Goal: Information Seeking & Learning: Learn about a topic

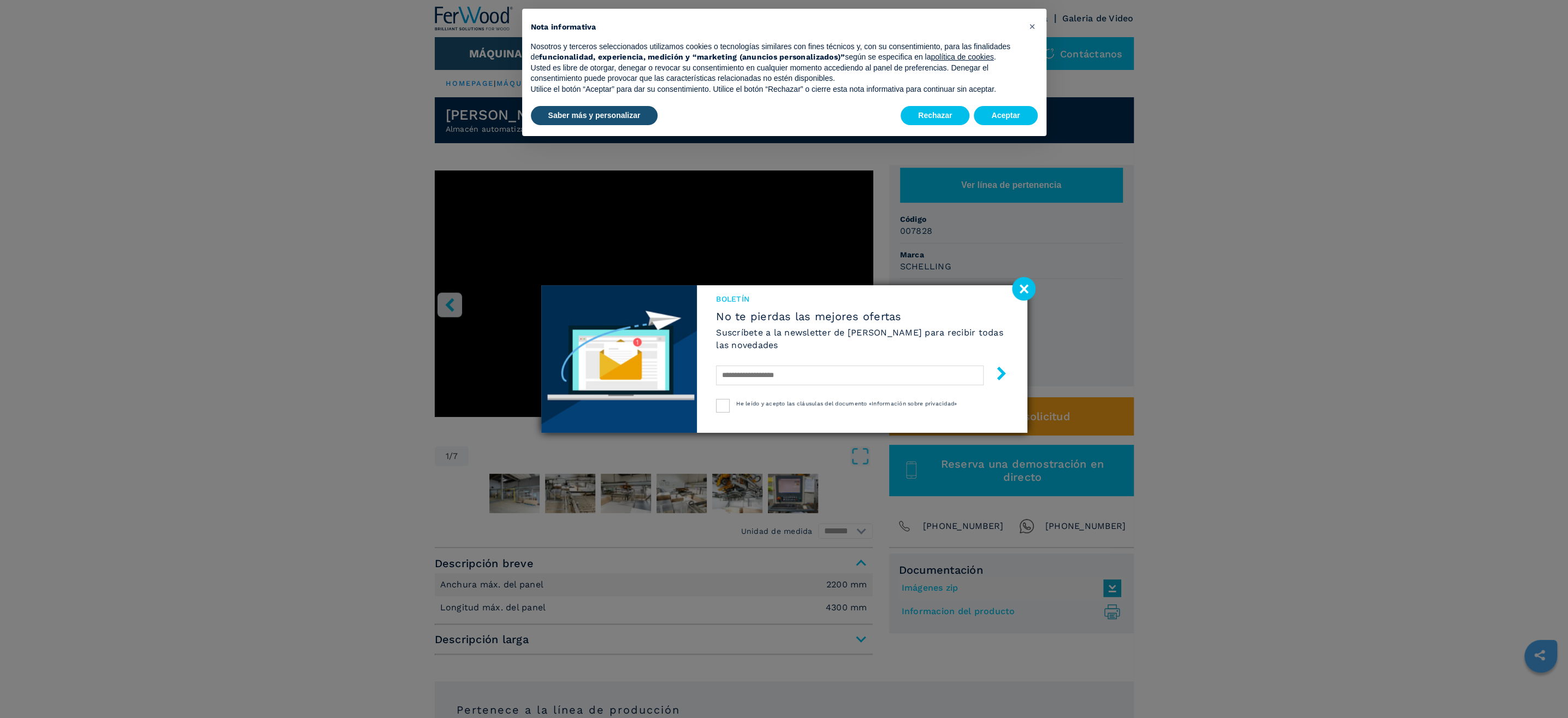
click at [1023, 284] on image at bounding box center [1024, 288] width 24 height 24
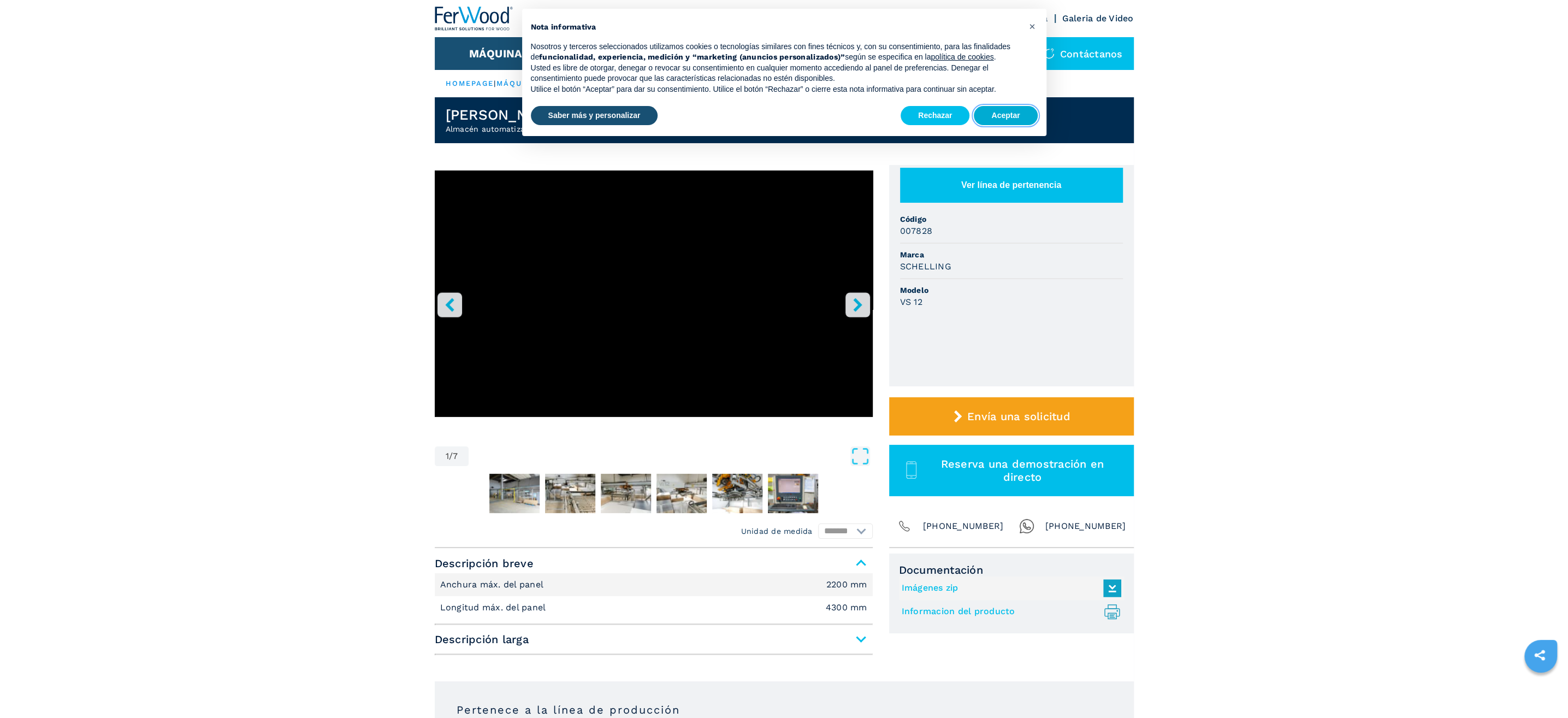
click at [1014, 110] on button "Aceptar" at bounding box center [1005, 116] width 64 height 20
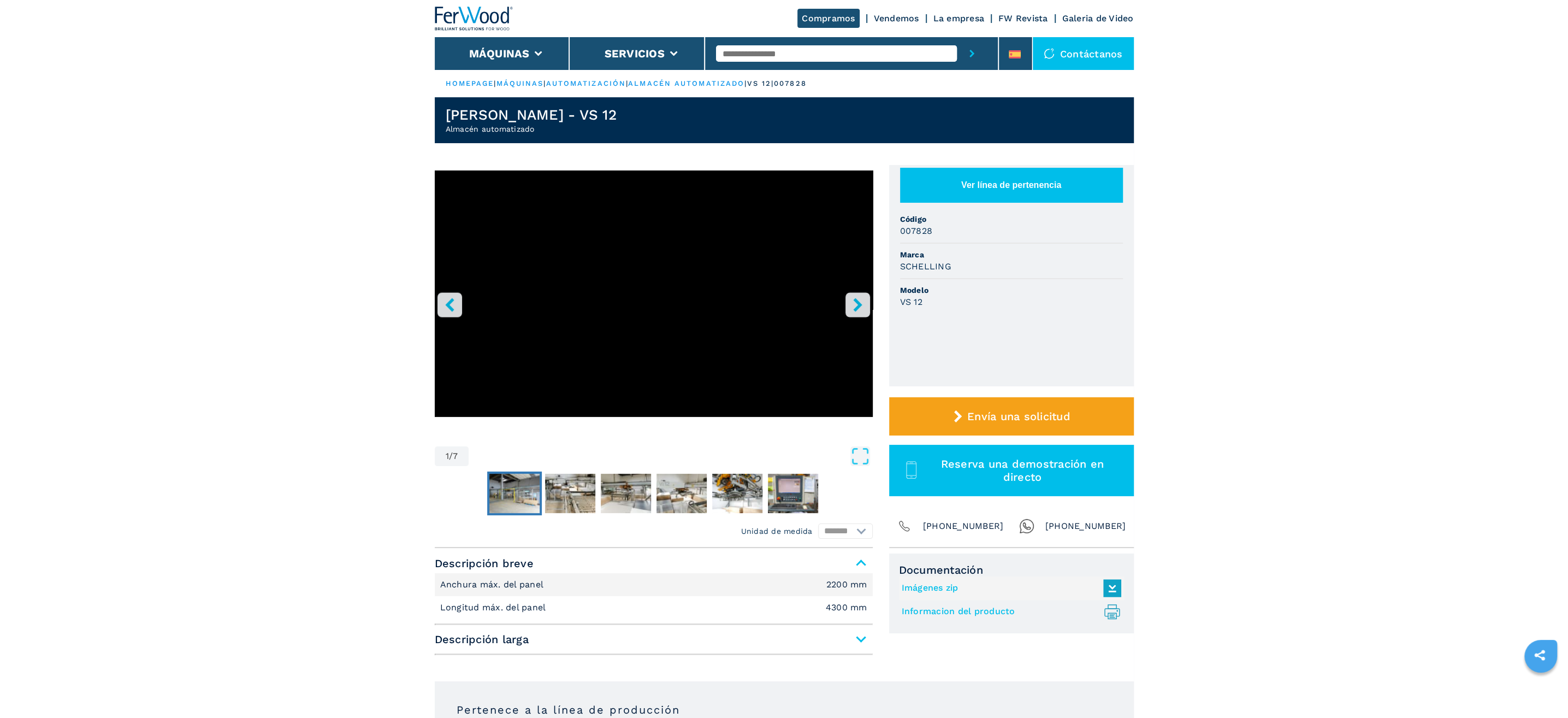
click at [519, 494] on img "Go to Slide 2" at bounding box center [514, 493] width 51 height 39
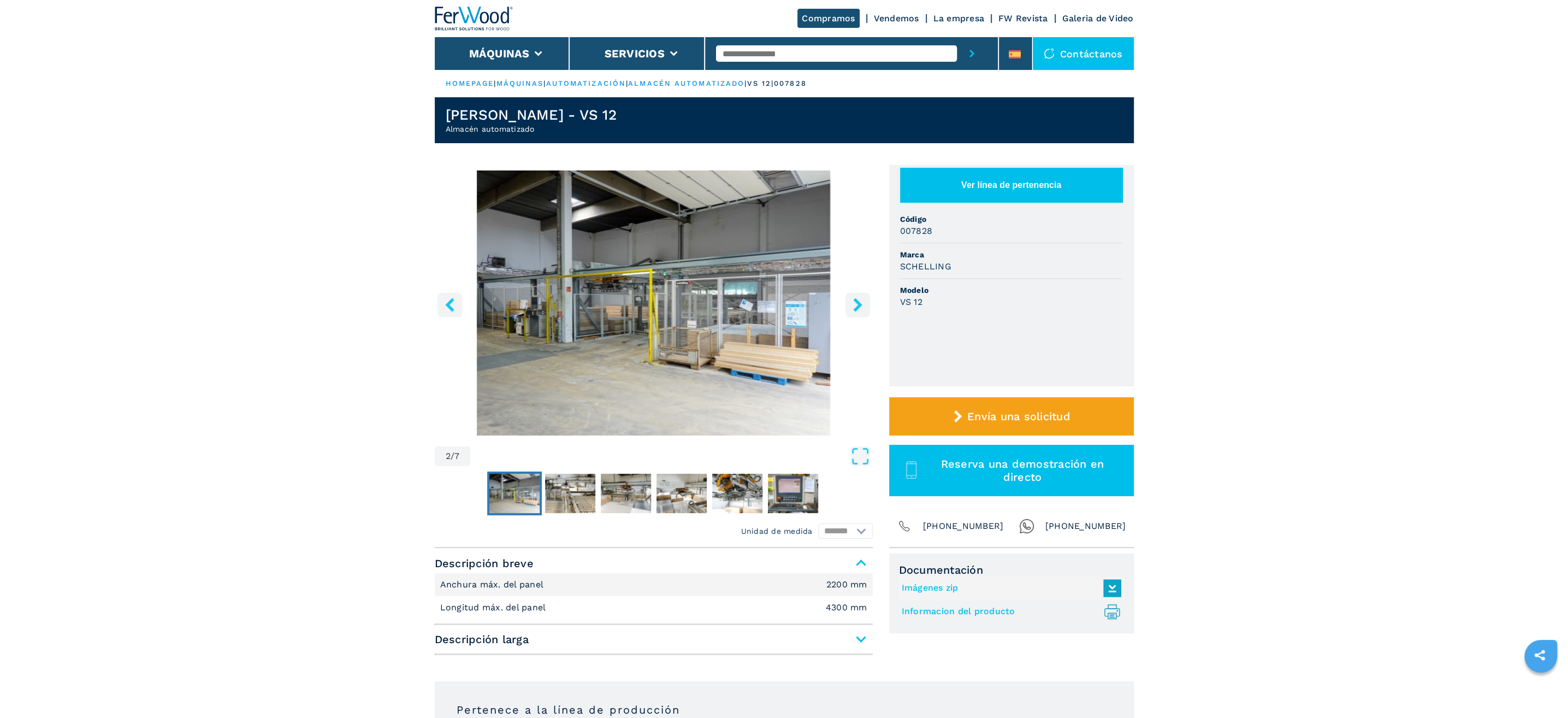
click at [727, 306] on img "Go to Slide 2" at bounding box center [653, 303] width 438 height 265
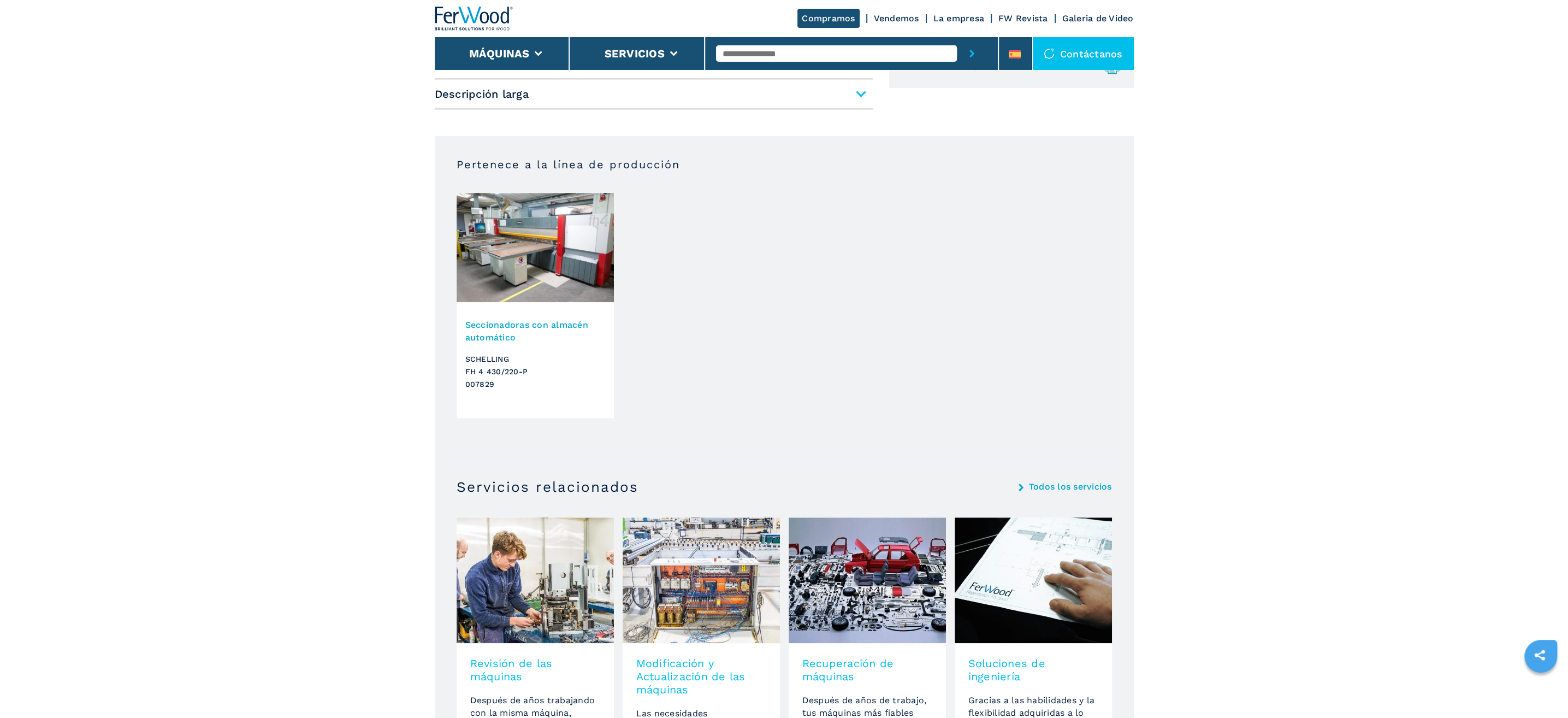
scroll to position [545, 0]
click at [545, 323] on h3 "Seccionadoras con almacén automático" at bounding box center [535, 331] width 140 height 25
click at [485, 324] on h3 "Seccionadoras con almacén automático" at bounding box center [535, 331] width 140 height 25
click at [487, 363] on h3 "[PERSON_NAME] FH 4 430/220-P 007829" at bounding box center [535, 371] width 140 height 38
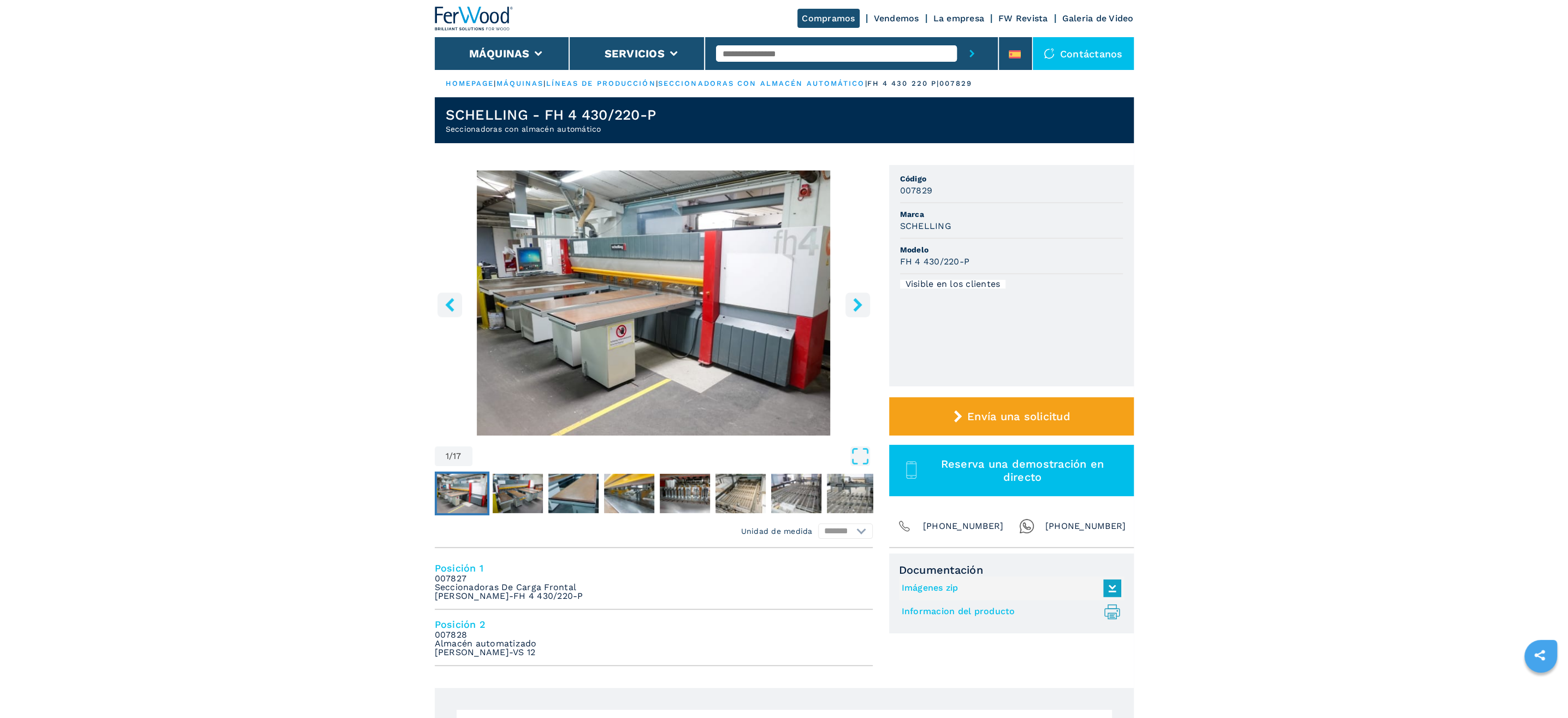
click at [858, 302] on icon "right-button" at bounding box center [857, 305] width 8 height 14
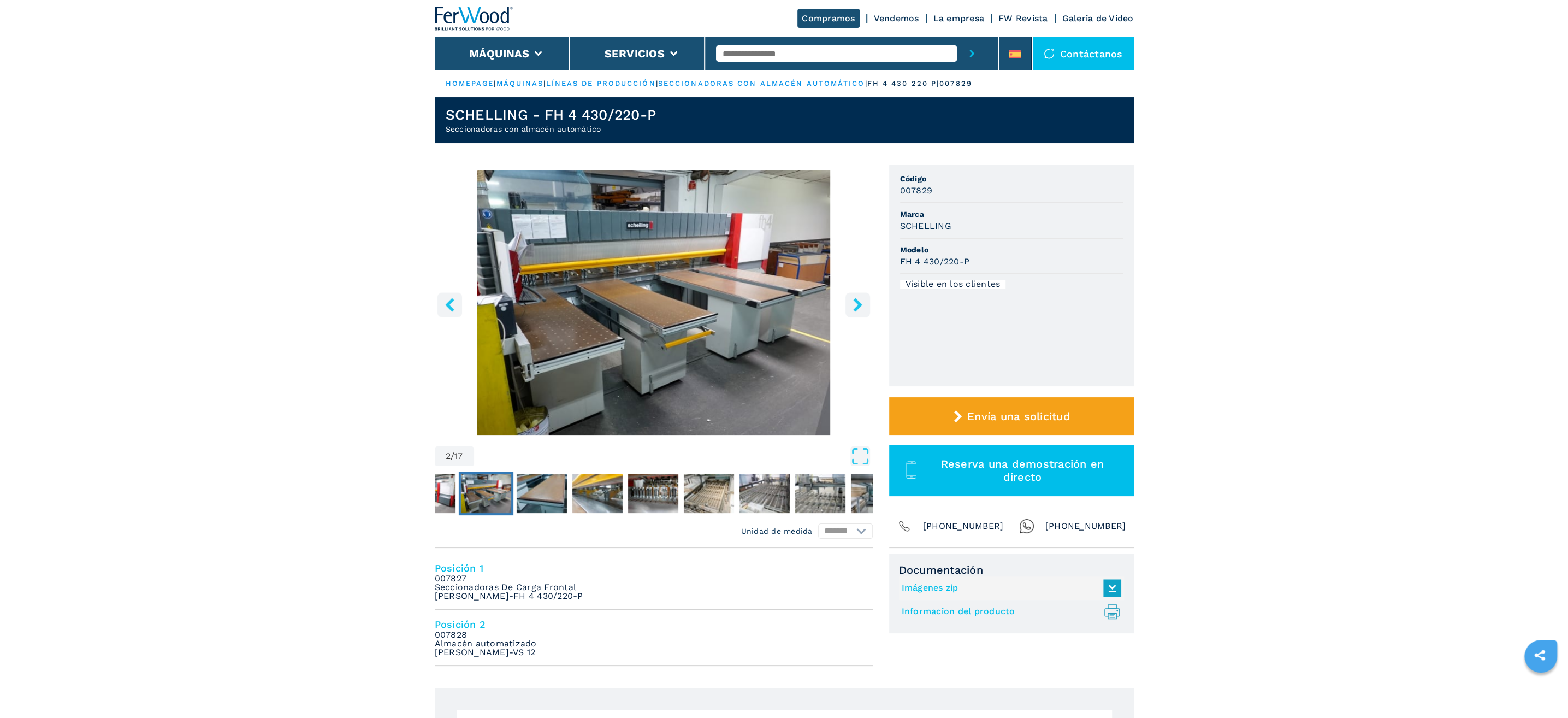
click at [858, 302] on icon "right-button" at bounding box center [857, 305] width 8 height 14
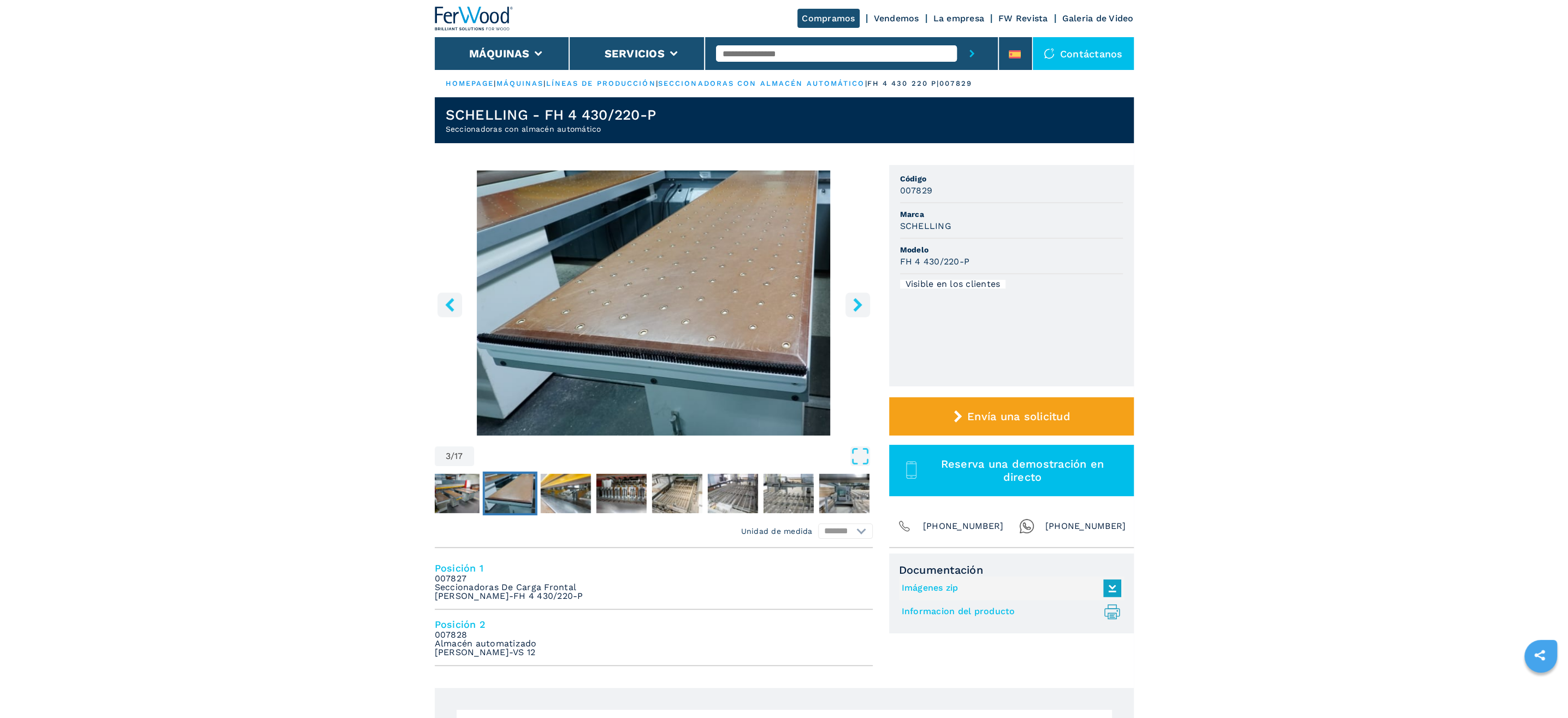
click at [858, 302] on icon "right-button" at bounding box center [857, 305] width 8 height 14
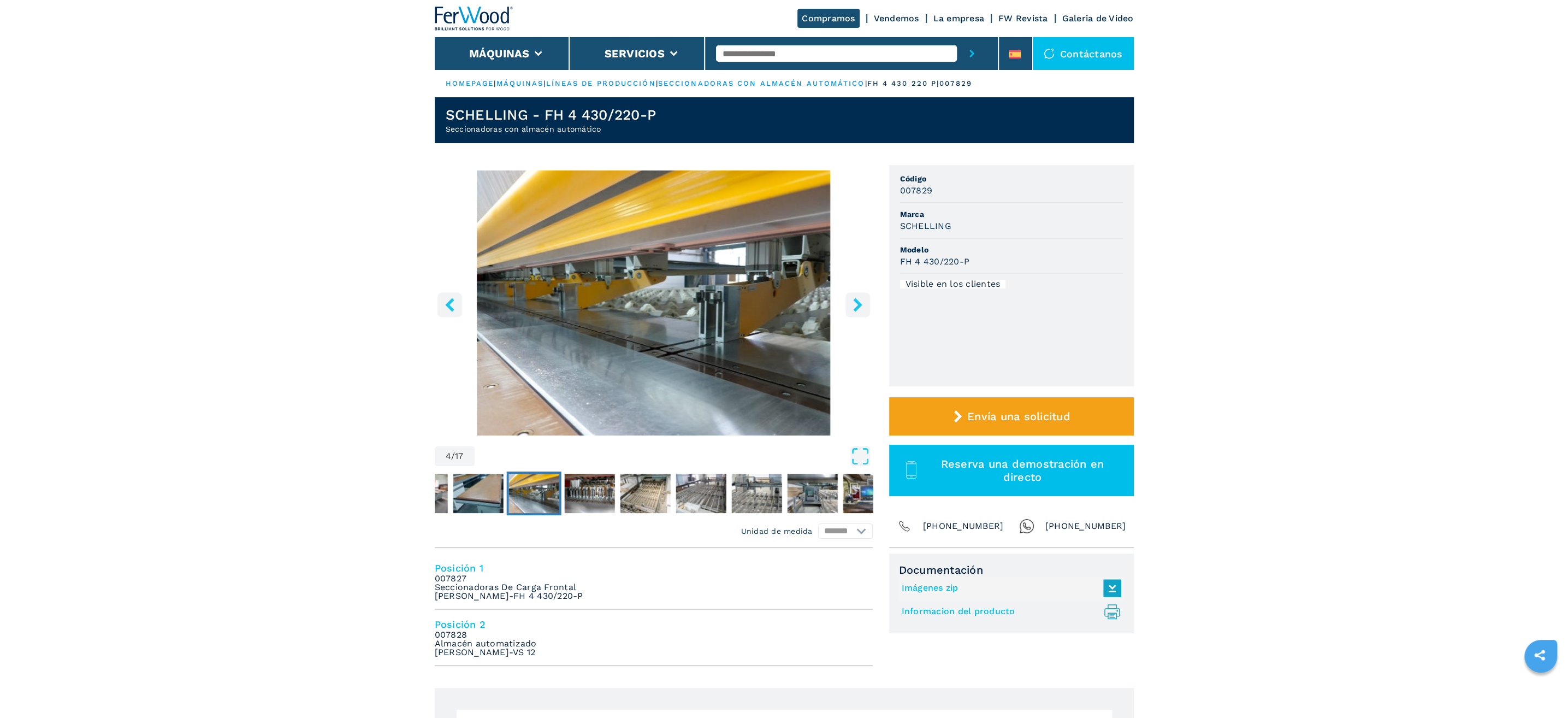
click at [858, 302] on icon "right-button" at bounding box center [857, 305] width 8 height 14
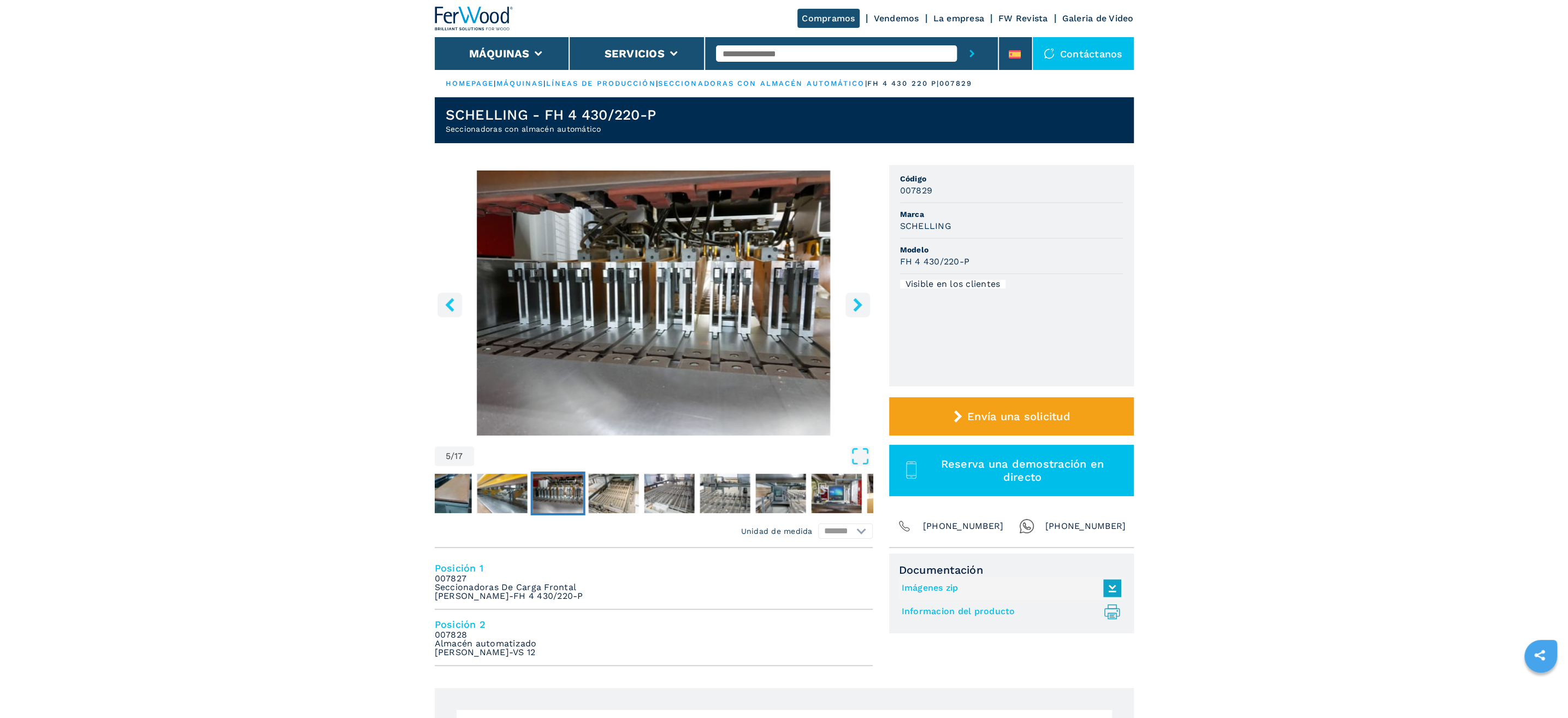
click at [858, 302] on icon "right-button" at bounding box center [857, 305] width 8 height 14
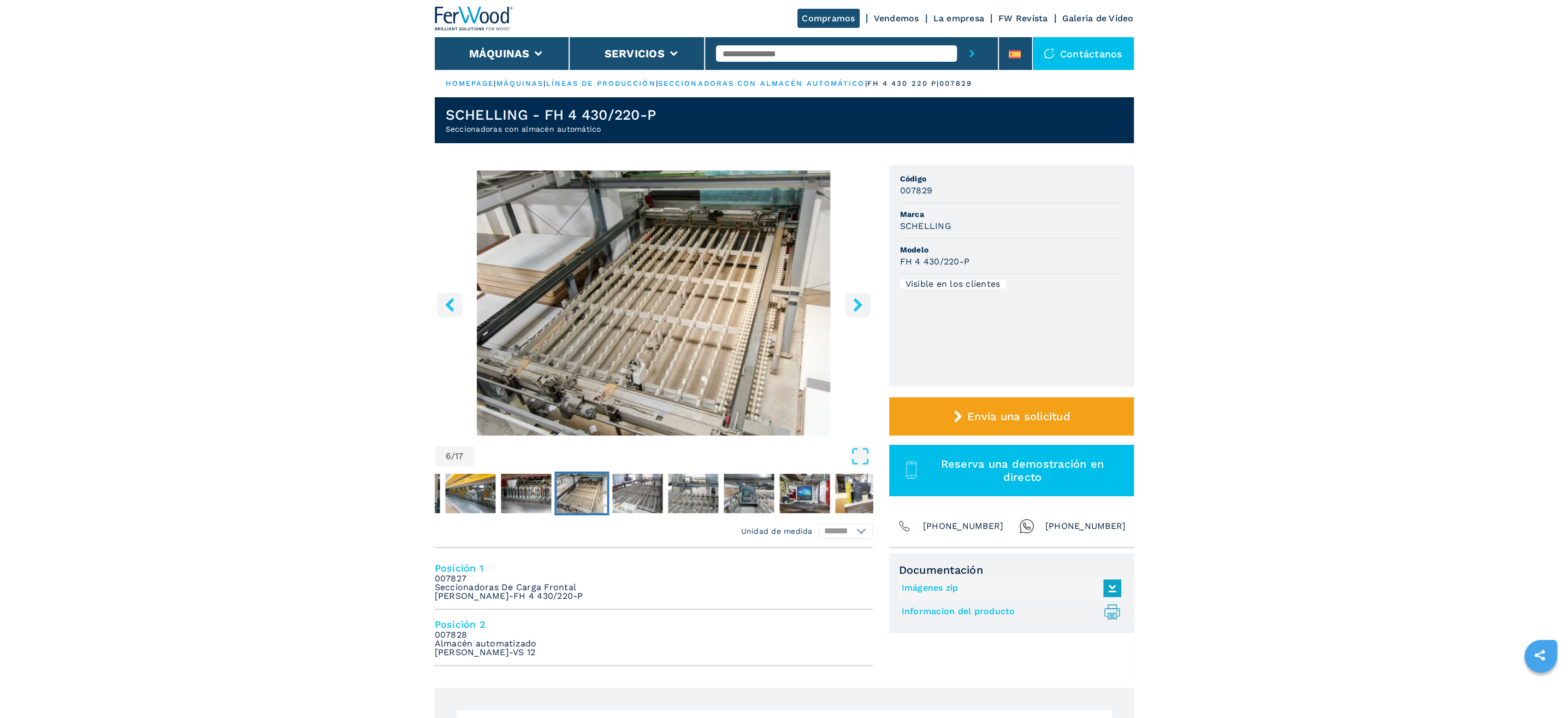
click at [858, 302] on icon "right-button" at bounding box center [857, 305] width 8 height 14
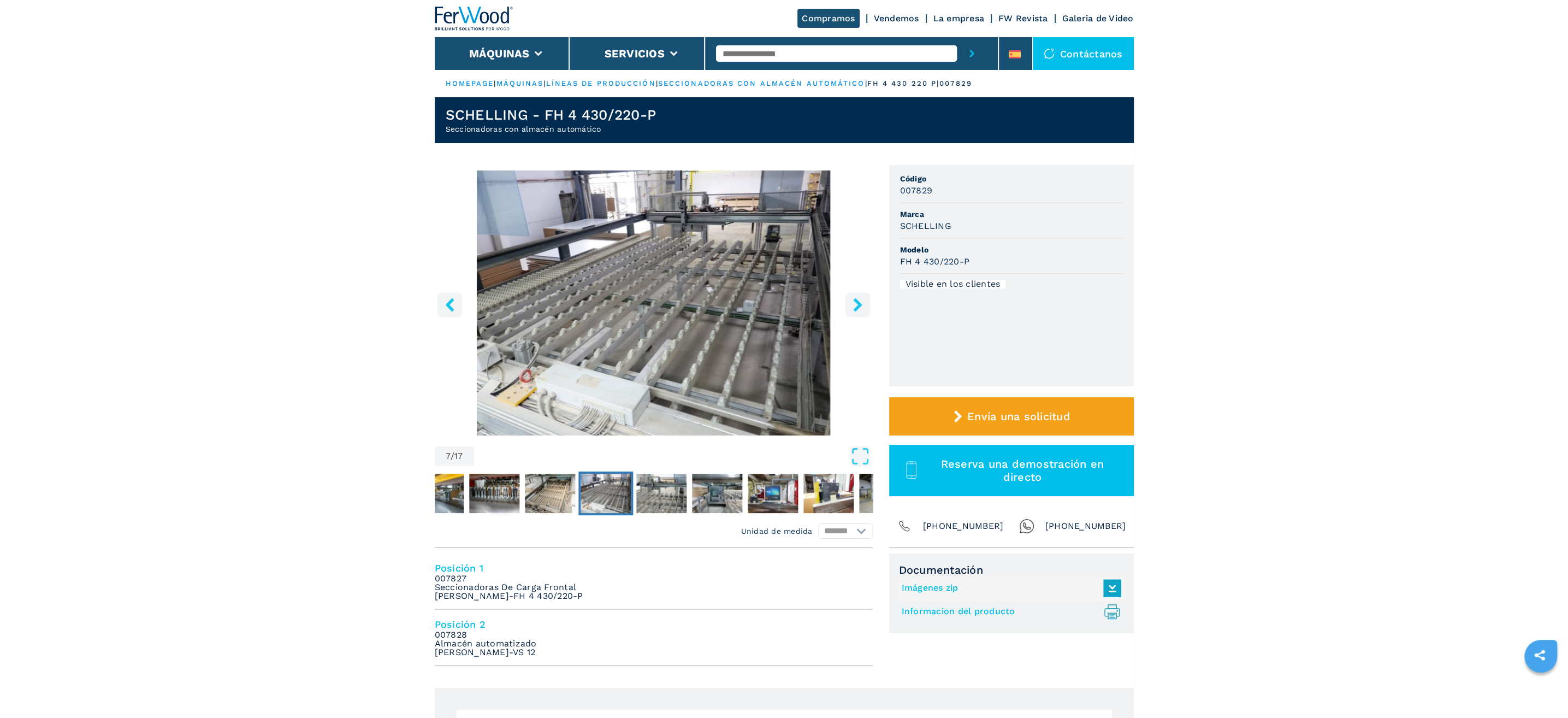
click at [858, 302] on icon "right-button" at bounding box center [857, 305] width 8 height 14
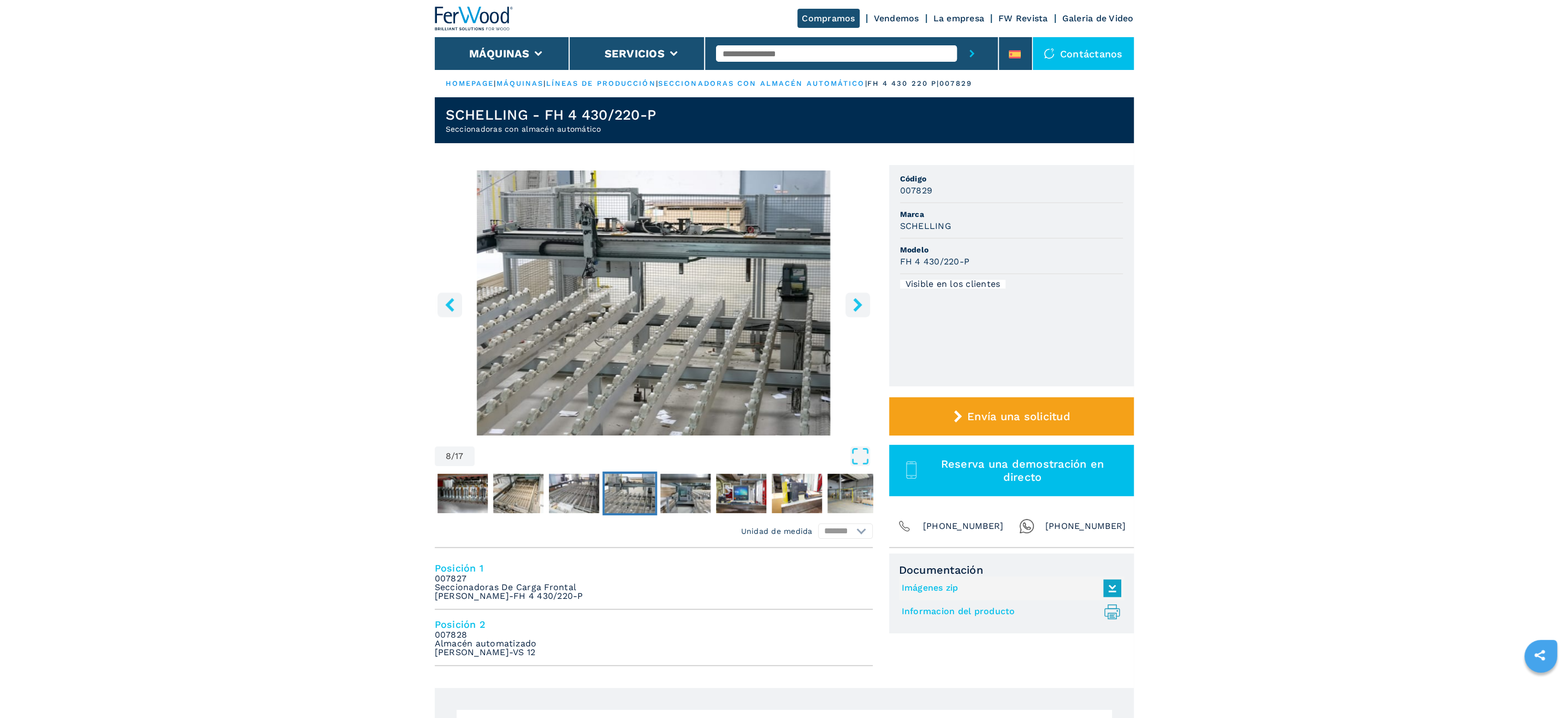
click at [858, 302] on icon "right-button" at bounding box center [857, 305] width 8 height 14
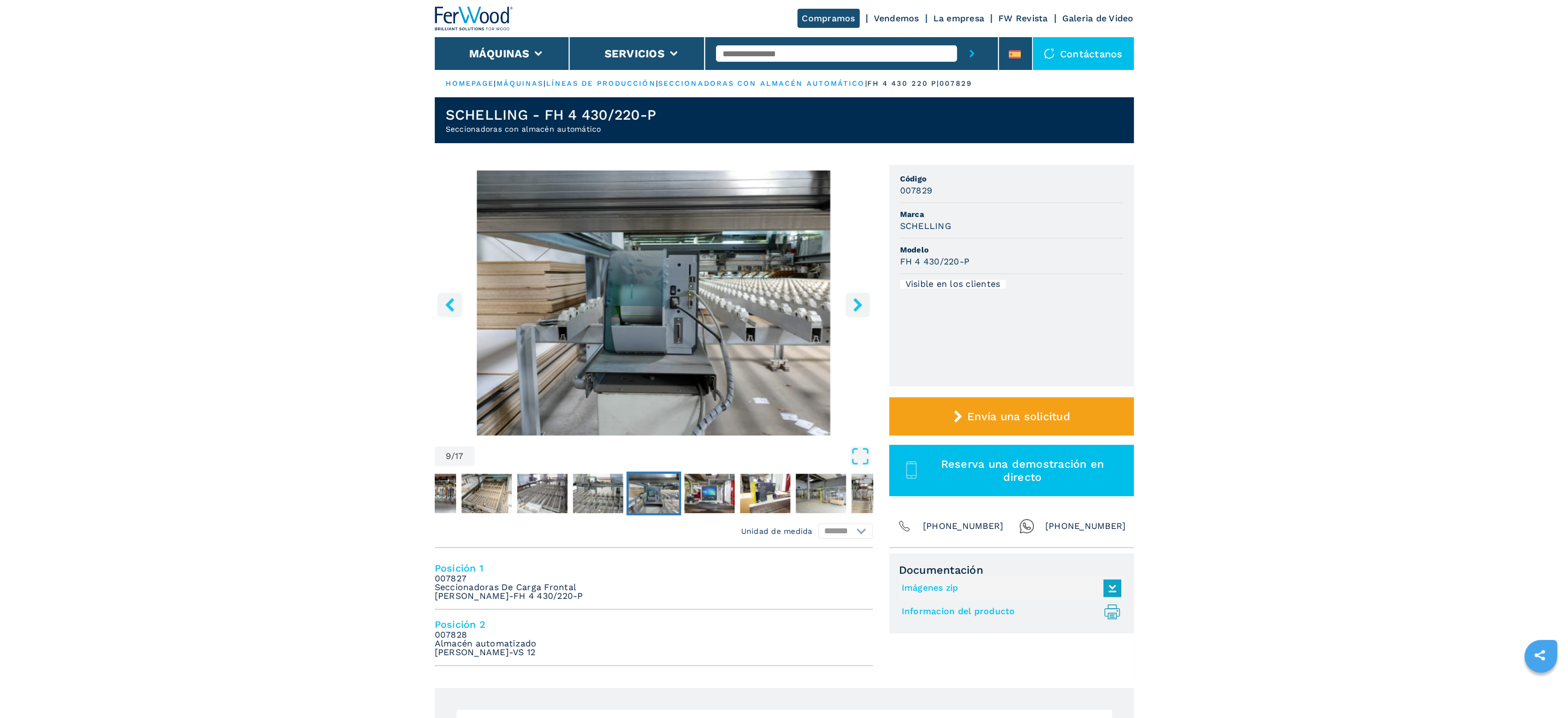
click at [858, 302] on icon "right-button" at bounding box center [857, 305] width 8 height 14
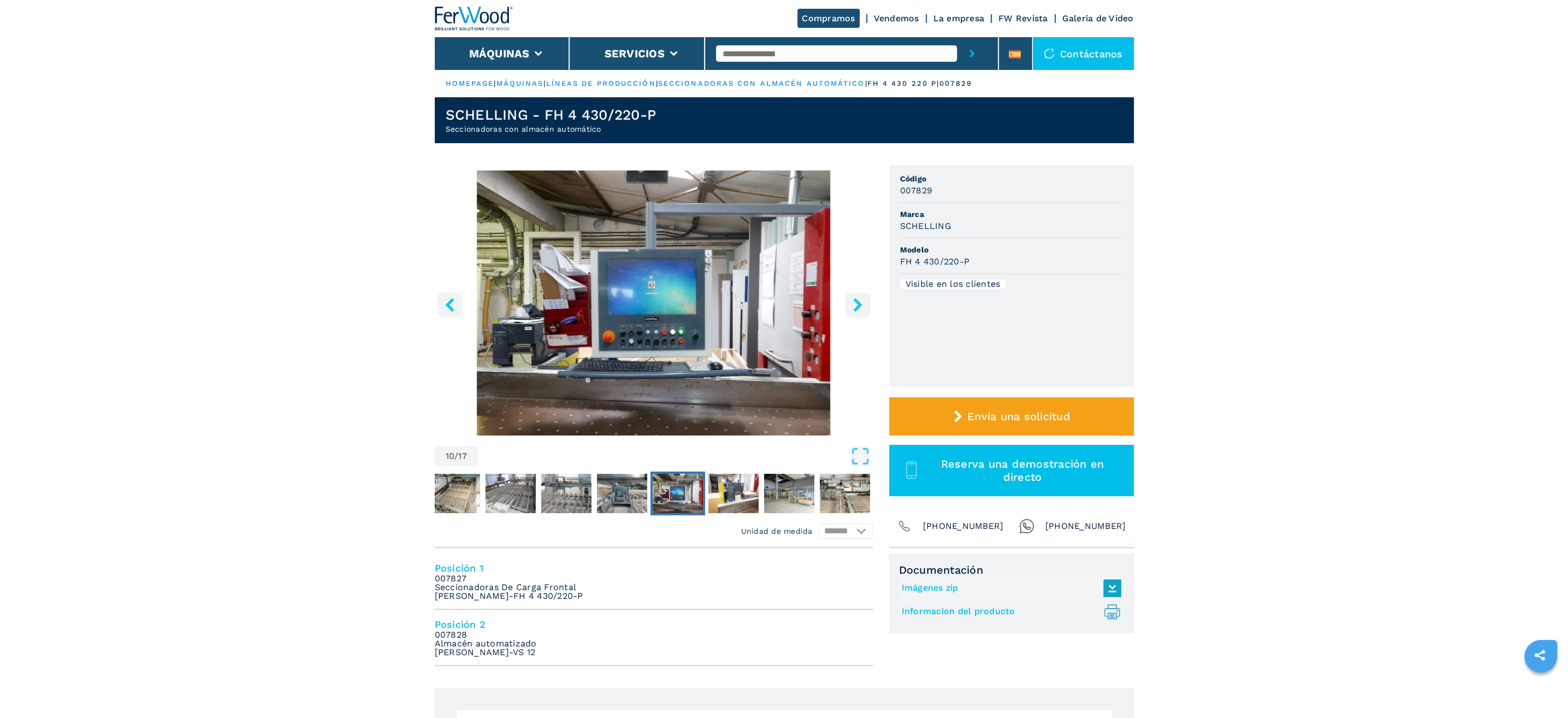
click at [858, 302] on icon "right-button" at bounding box center [857, 305] width 8 height 14
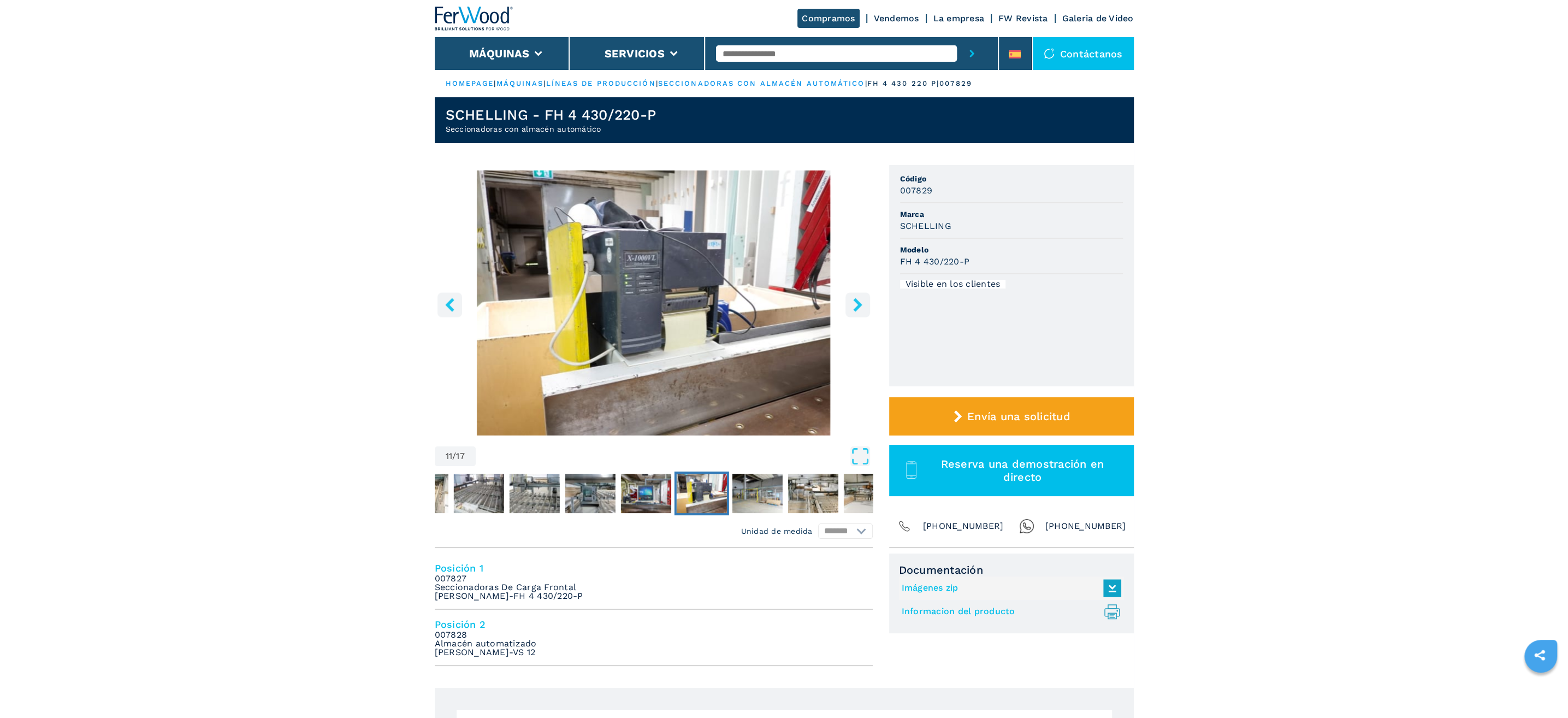
click at [858, 302] on icon "right-button" at bounding box center [857, 305] width 8 height 14
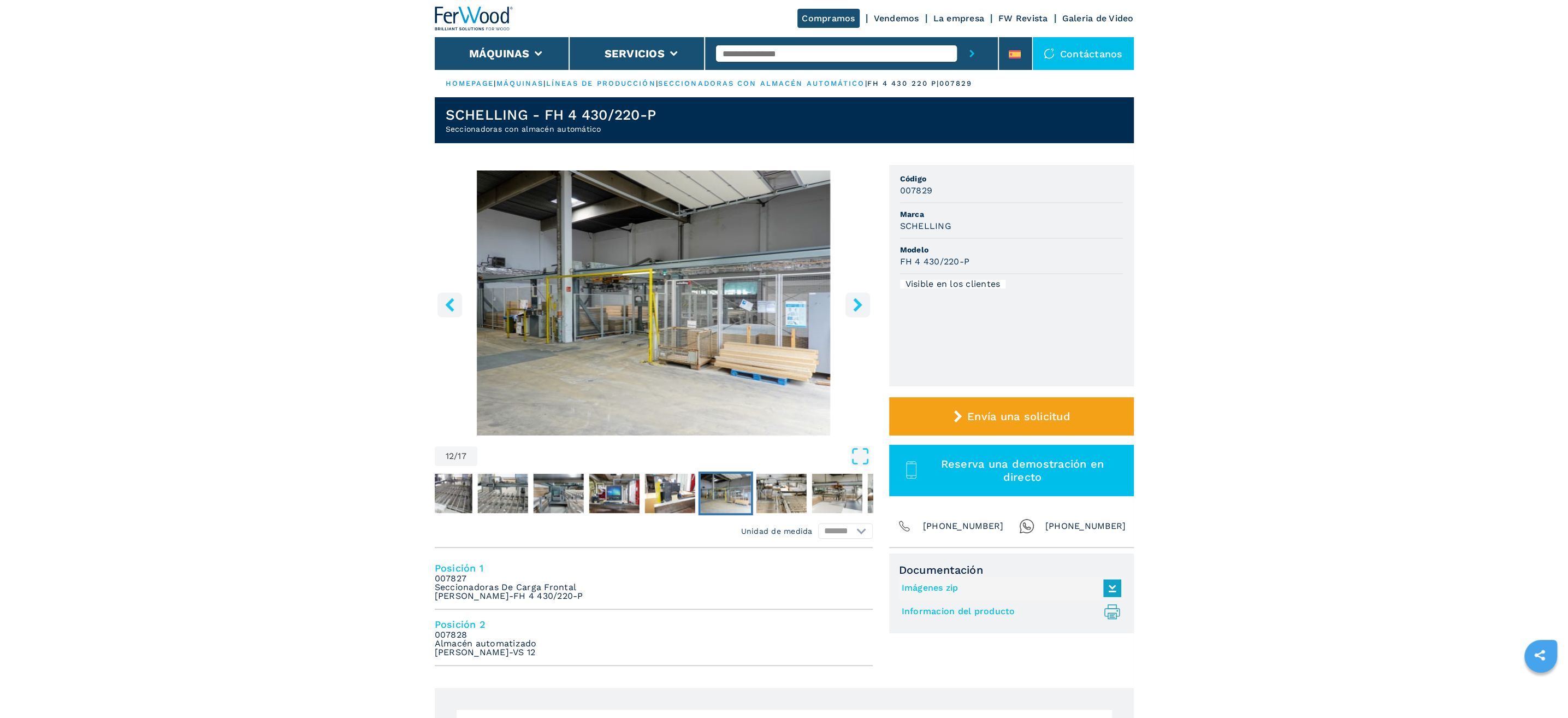
click at [858, 302] on icon "right-button" at bounding box center [857, 305] width 8 height 14
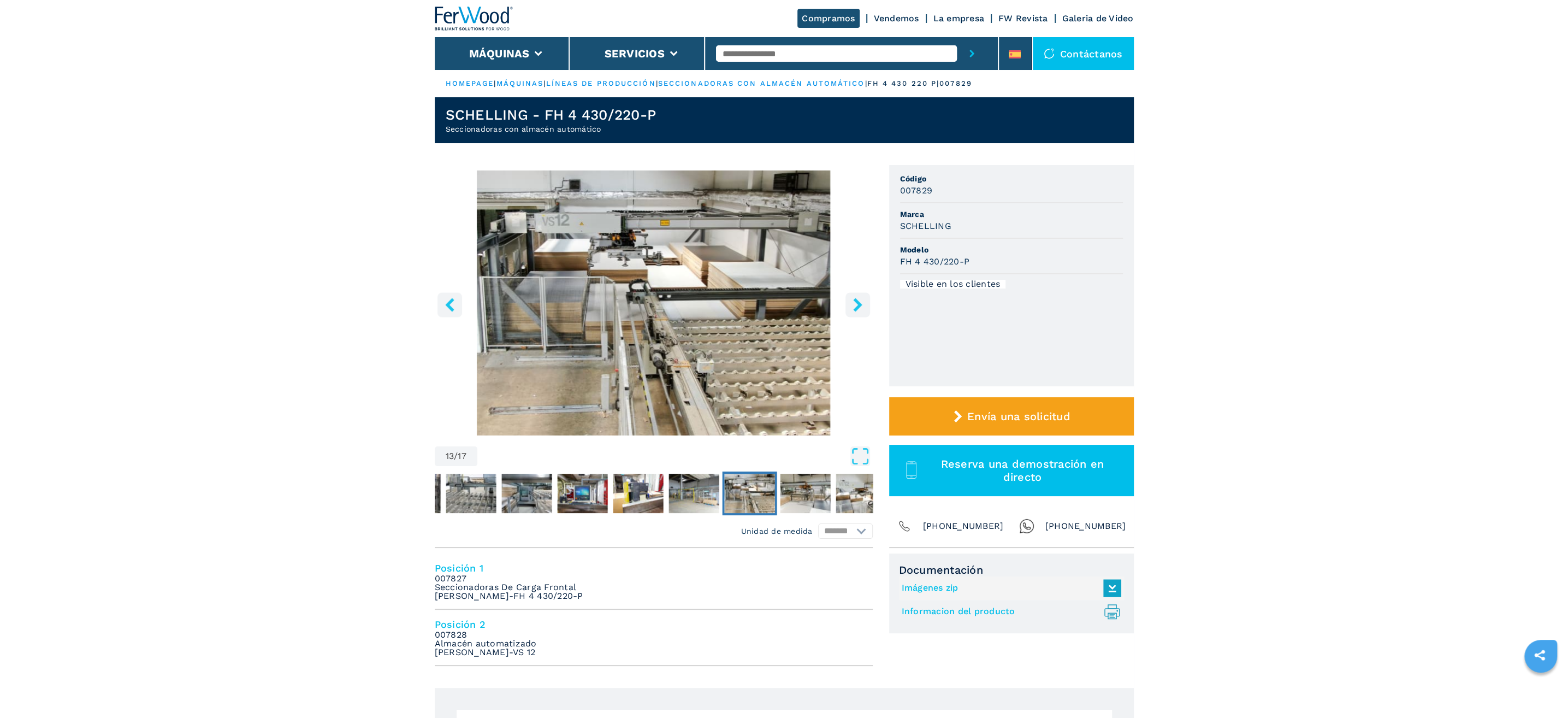
click at [858, 302] on icon "right-button" at bounding box center [857, 305] width 8 height 14
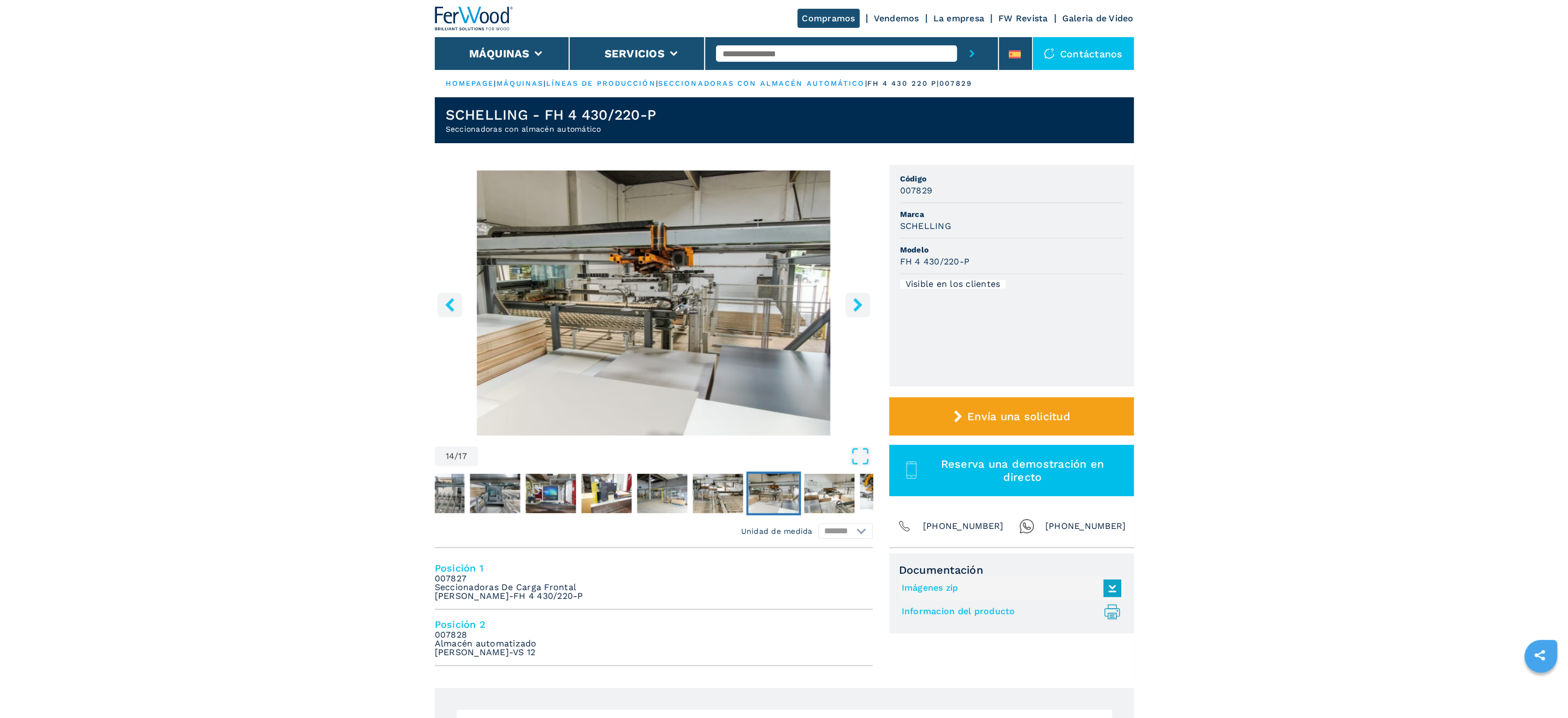
click at [449, 298] on icon "left-button" at bounding box center [450, 305] width 14 height 14
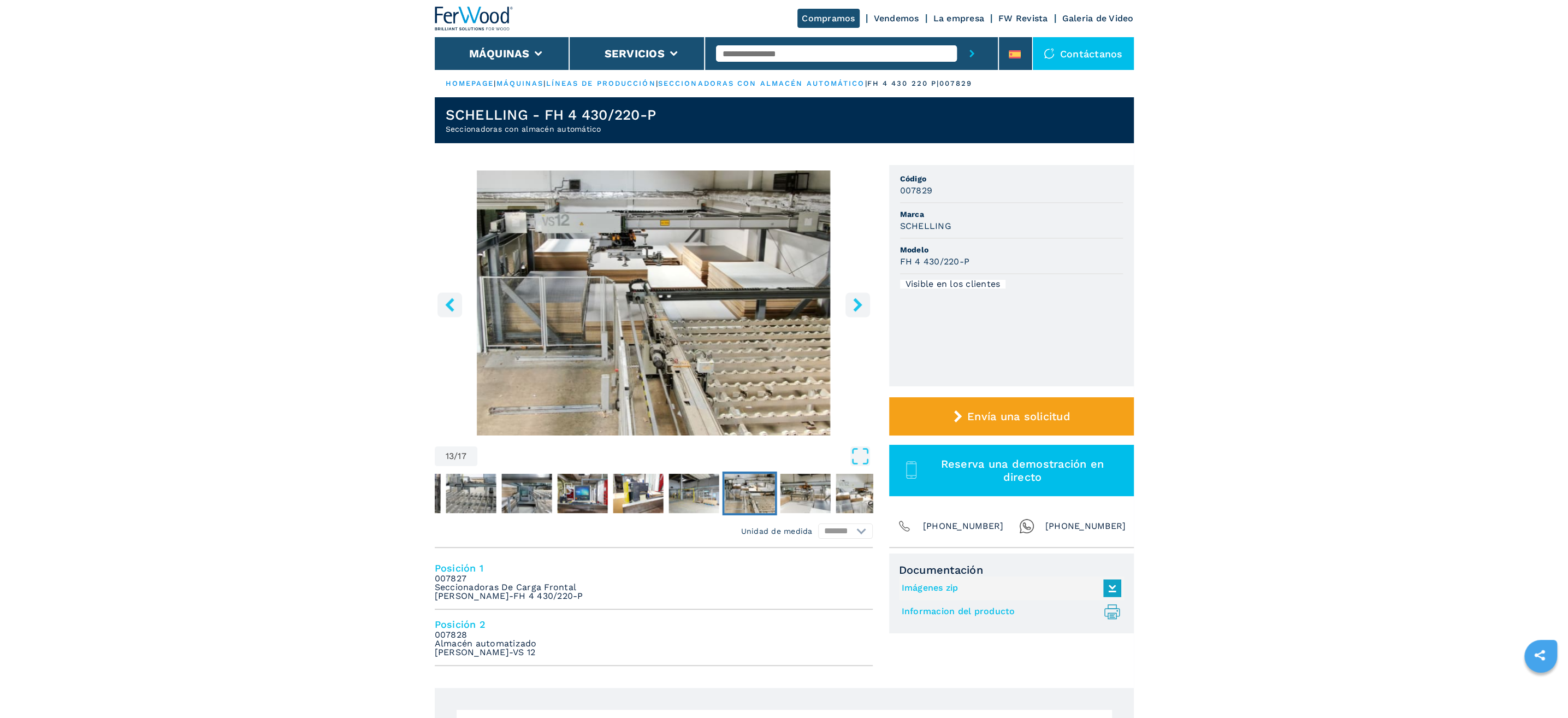
click at [856, 303] on icon "right-button" at bounding box center [858, 305] width 14 height 14
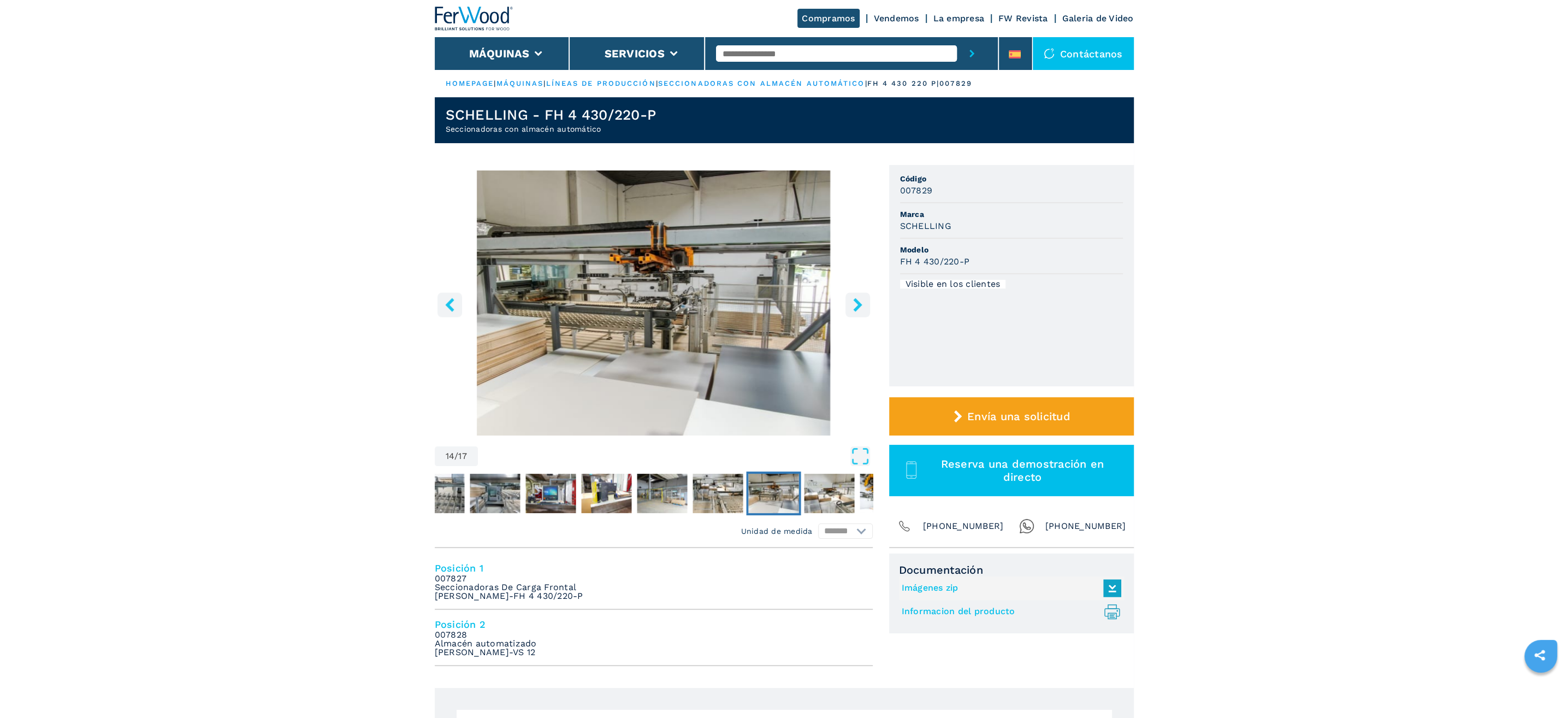
click at [856, 303] on icon "right-button" at bounding box center [858, 305] width 14 height 14
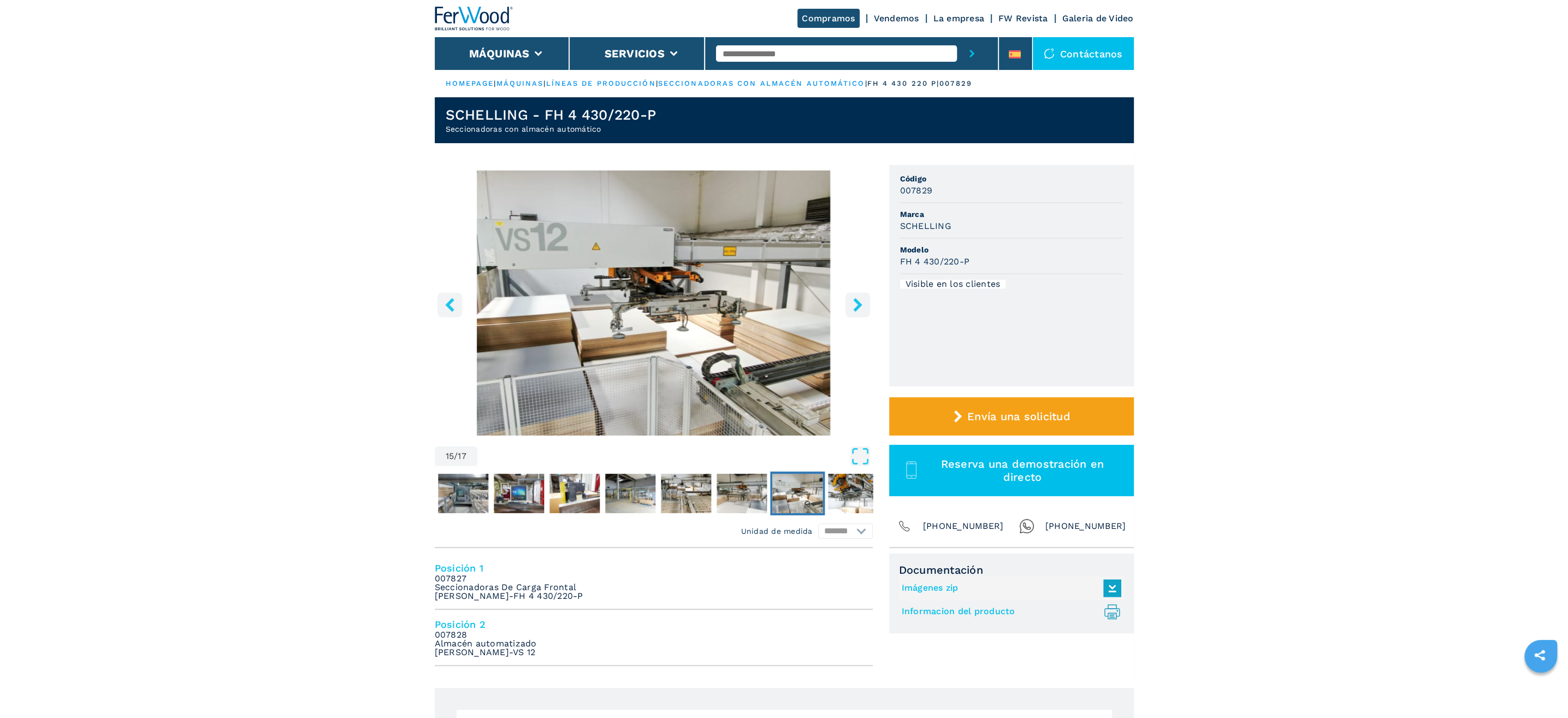
click at [856, 303] on icon "right-button" at bounding box center [858, 305] width 14 height 14
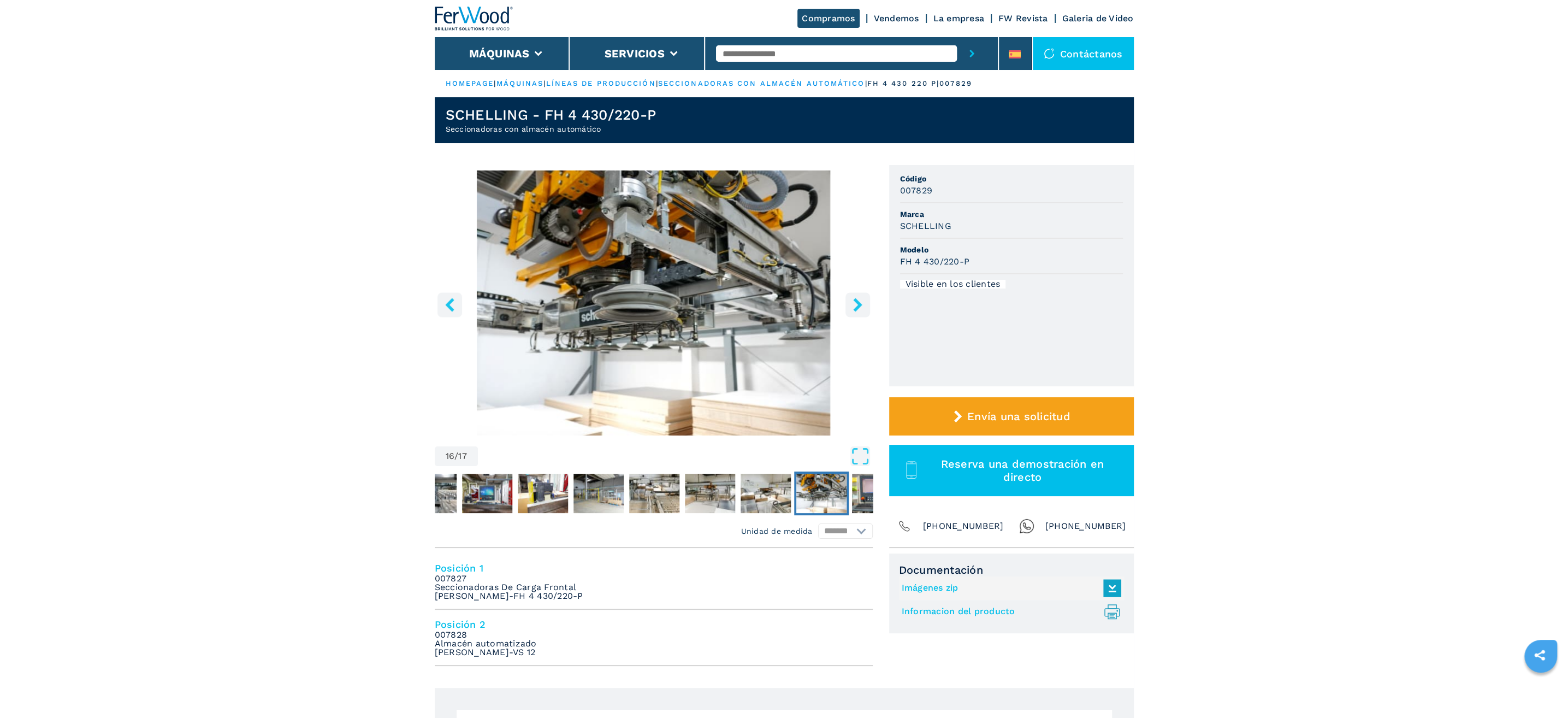
click at [856, 303] on icon "right-button" at bounding box center [858, 305] width 14 height 14
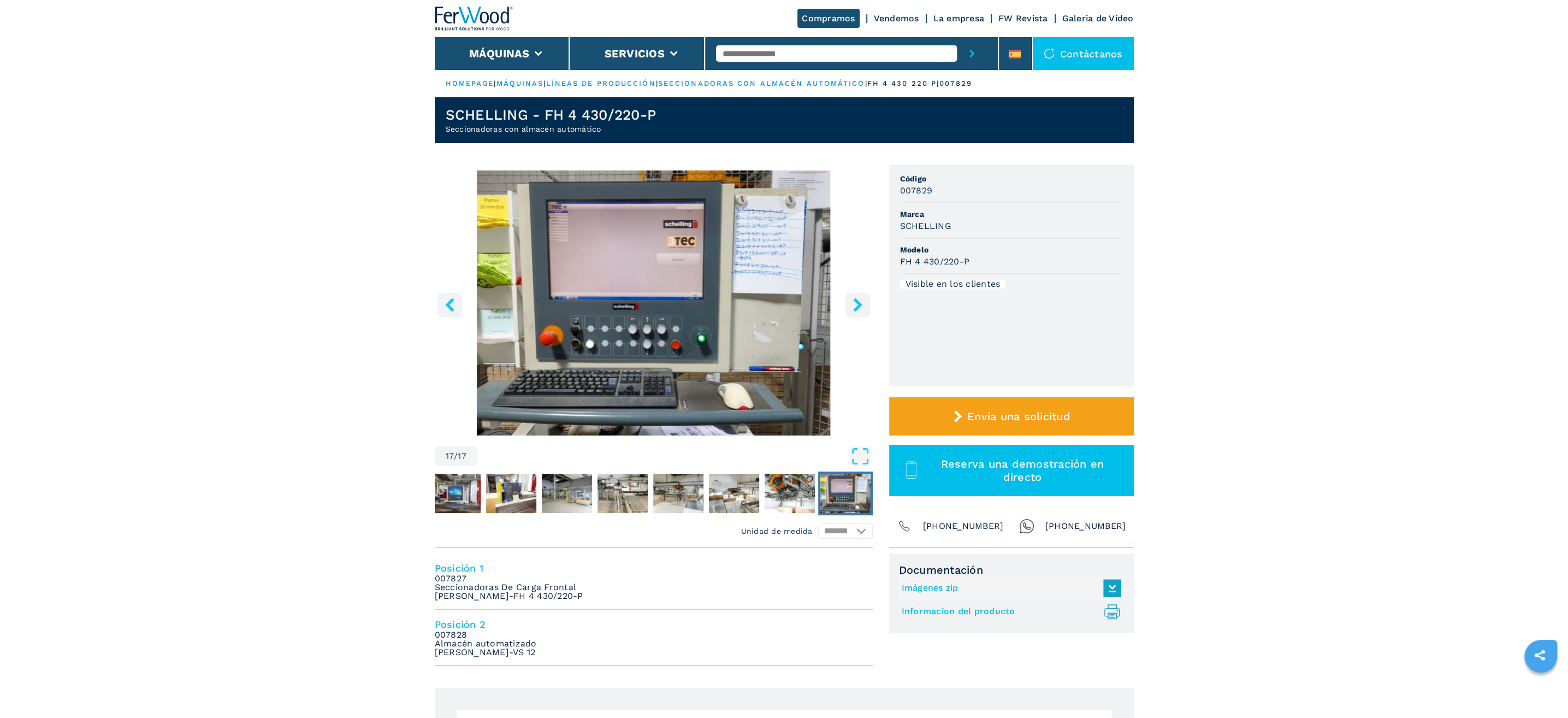
click at [856, 303] on icon "right-button" at bounding box center [858, 305] width 14 height 14
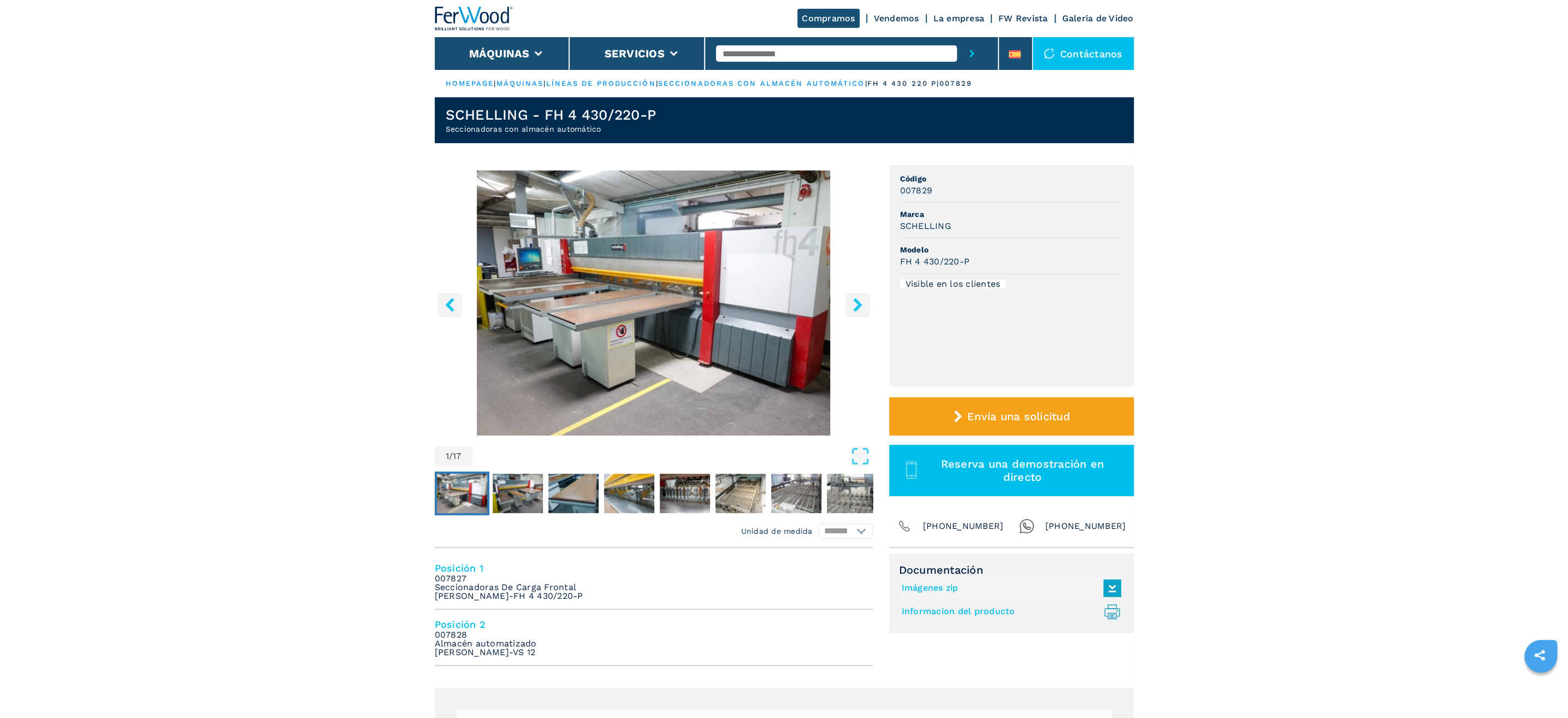
click at [856, 303] on icon "right-button" at bounding box center [858, 305] width 14 height 14
